Goal: Navigation & Orientation: Find specific page/section

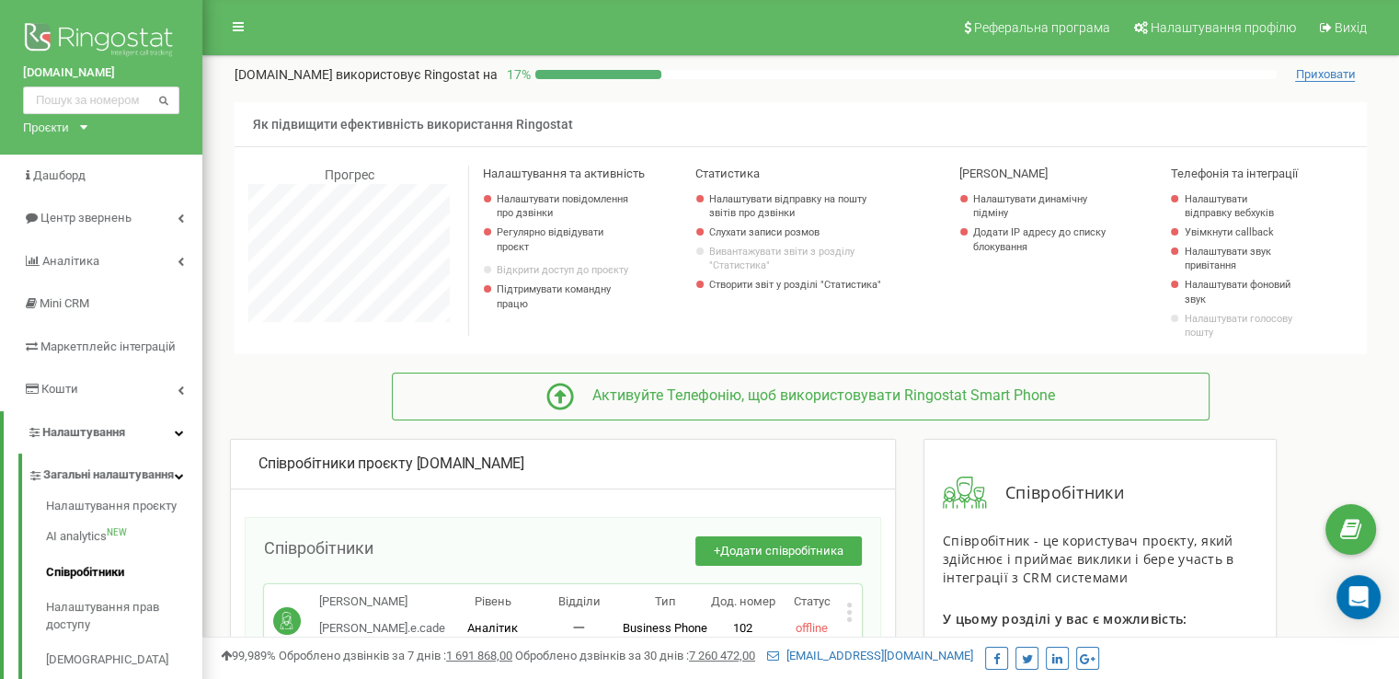
click at [55, 127] on div "Проєкти" at bounding box center [46, 127] width 46 height 17
click at [57, 144] on link "[DOMAIN_NAME]" at bounding box center [79, 151] width 91 height 15
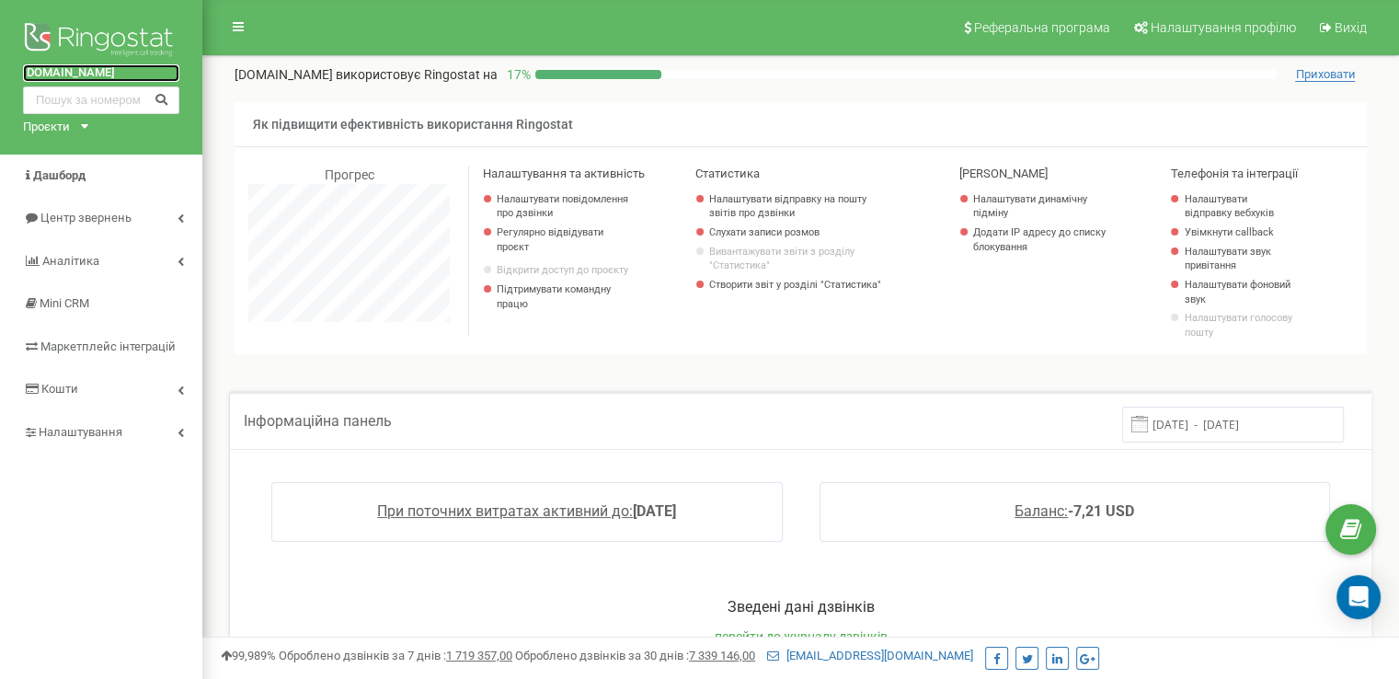
click at [48, 71] on link "[DOMAIN_NAME]" at bounding box center [101, 72] width 156 height 17
